Goal: Task Accomplishment & Management: Manage account settings

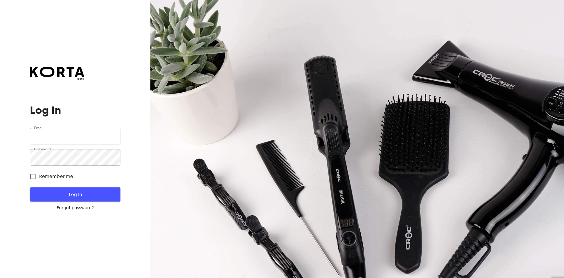
type input "[EMAIL_ADDRESS][DOMAIN_NAME]"
click at [88, 192] on span "Log In" at bounding box center [74, 194] width 71 height 8
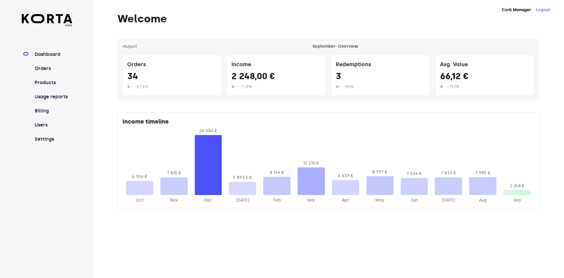
click at [38, 68] on link "Orders" at bounding box center [53, 68] width 39 height 7
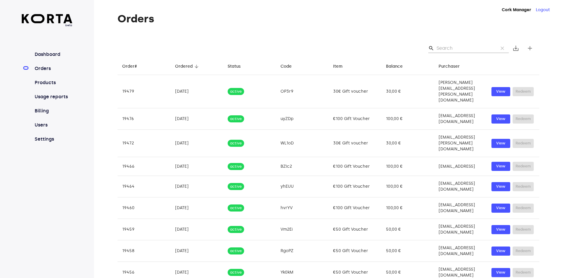
click at [450, 43] on div "search clear save_alt add" at bounding box center [329, 48] width 422 height 19
click at [449, 44] on input "Search" at bounding box center [465, 48] width 57 height 9
click at [472, 45] on input "Search" at bounding box center [465, 48] width 57 height 9
click at [454, 44] on input "Search" at bounding box center [465, 48] width 57 height 9
paste input "[EMAIL_ADDRESS][DOMAIN_NAME]"
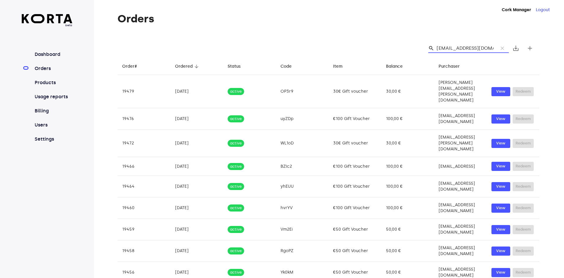
scroll to position [0, 14]
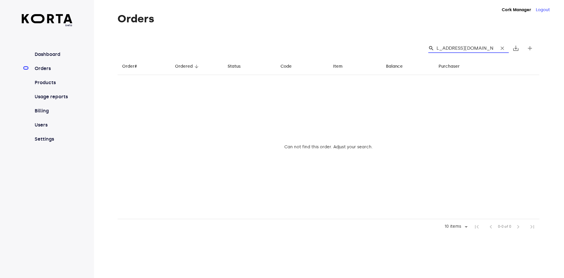
type input "[EMAIL_ADDRESS][DOMAIN_NAME]"
click at [504, 49] on span "clear" at bounding box center [503, 48] width 6 height 6
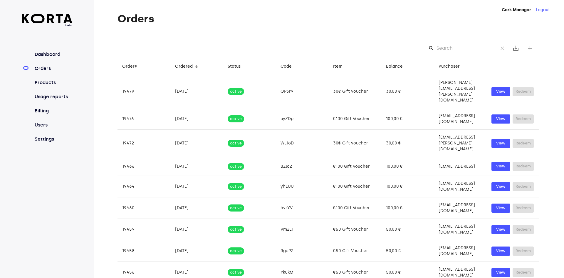
click at [402, 27] on div "Orders search clear save_alt add Order# arrow_downward Ordered arrow_downward S…" at bounding box center [320, 166] width 452 height 307
click at [385, 34] on div "Orders search clear save_alt add Order# arrow_downward Ordered arrow_downward S…" at bounding box center [320, 166] width 452 height 307
click at [448, 48] on input "Search" at bounding box center [465, 48] width 57 height 9
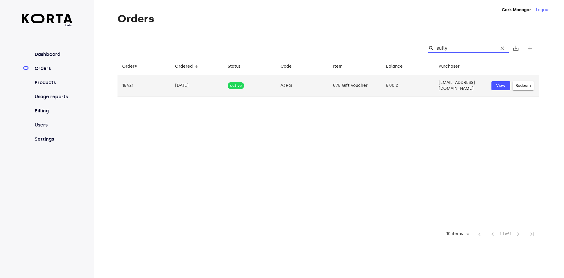
type input "sully"
click at [519, 86] on span "Redeem" at bounding box center [523, 85] width 15 height 7
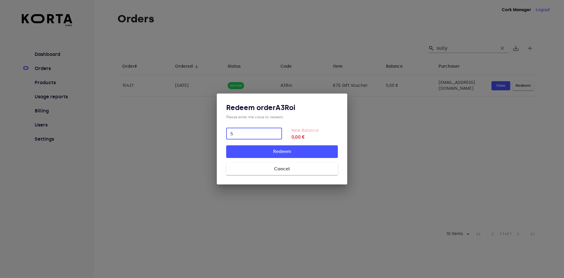
type input "5"
click at [226, 145] on button "Redeem" at bounding box center [282, 151] width 112 height 12
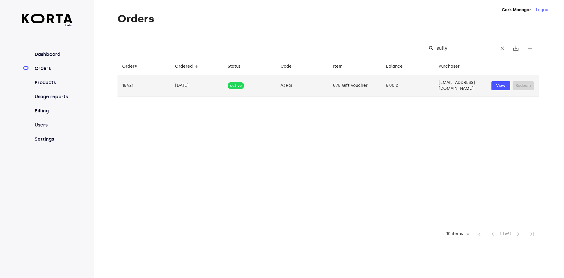
click at [293, 82] on td "A3Roi" at bounding box center [302, 85] width 53 height 21
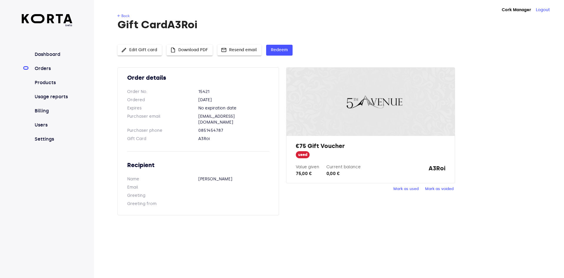
click at [438, 170] on strong "A3Roi" at bounding box center [437, 170] width 17 height 13
copy strong "A3Roi"
